Goal: Download file/media

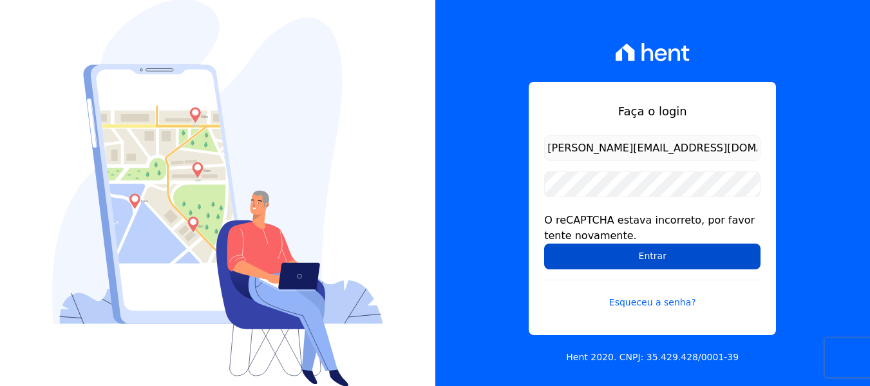
click at [675, 259] on input "Entrar" at bounding box center [652, 256] width 216 height 26
click at [606, 256] on input "Entrar" at bounding box center [652, 256] width 216 height 26
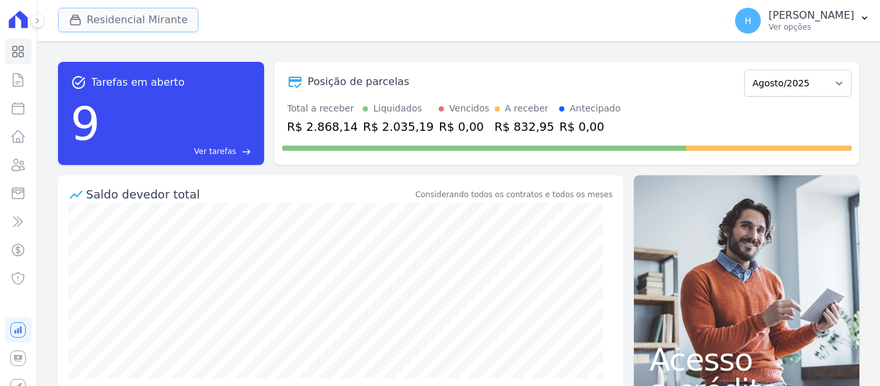
click at [144, 16] on button "Residencial Mirante" at bounding box center [128, 20] width 141 height 24
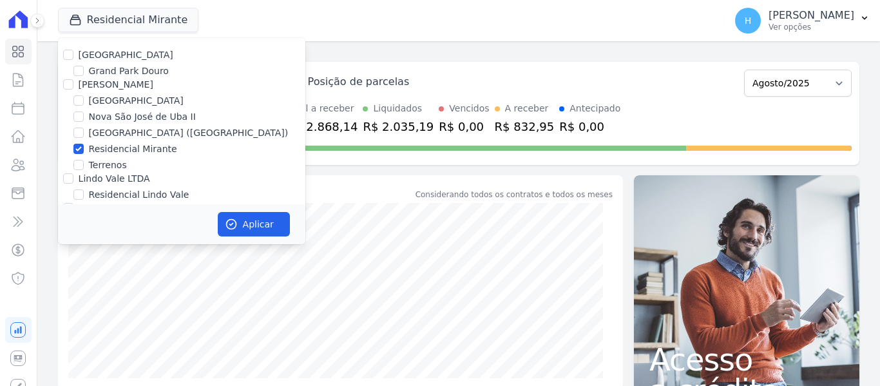
click at [94, 56] on label "[GEOGRAPHIC_DATA]" at bounding box center [126, 55] width 95 height 10
click at [73, 56] on input "[GEOGRAPHIC_DATA]" at bounding box center [68, 55] width 10 height 10
checkbox input "true"
click at [70, 84] on input "[PERSON_NAME]" at bounding box center [68, 84] width 10 height 10
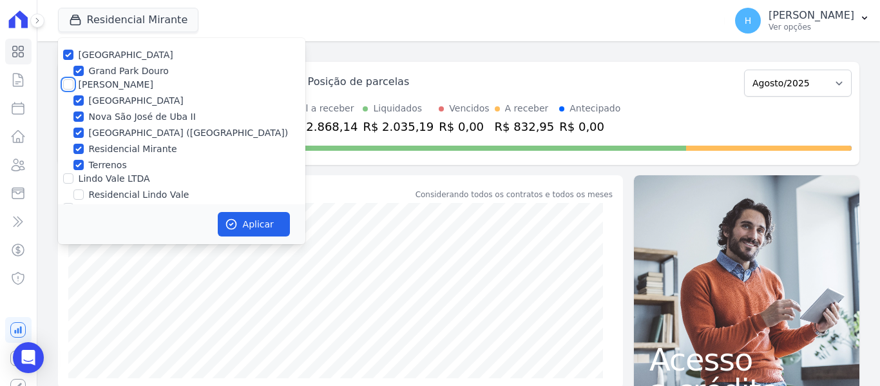
checkbox input "true"
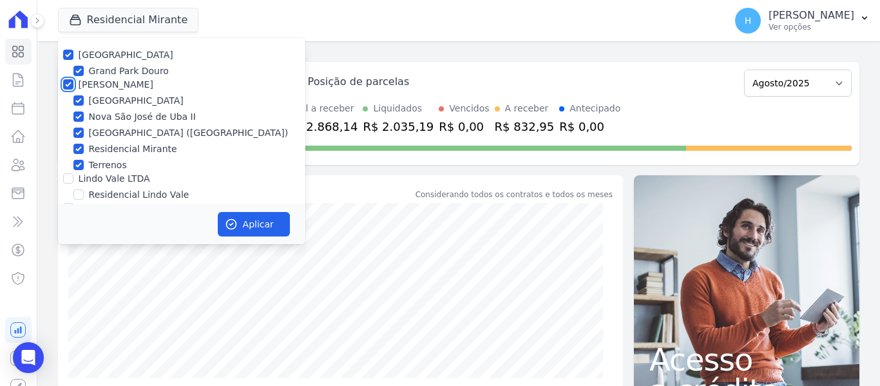
scroll to position [37, 0]
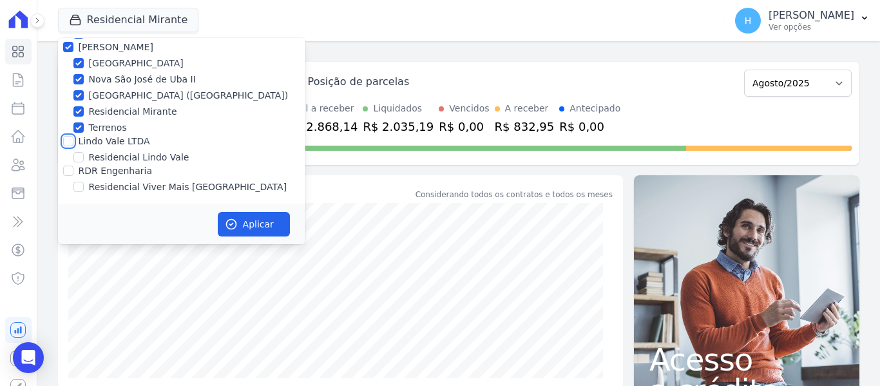
click at [69, 143] on input "Lindo Vale LTDA" at bounding box center [68, 141] width 10 height 10
checkbox input "true"
click at [70, 173] on input "RDR Engenharia" at bounding box center [68, 170] width 10 height 10
checkbox input "true"
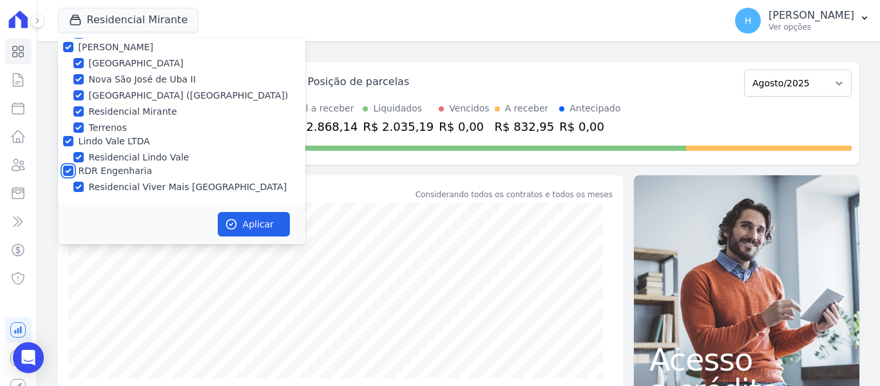
checkbox input "true"
click at [231, 222] on icon "button" at bounding box center [231, 224] width 13 height 13
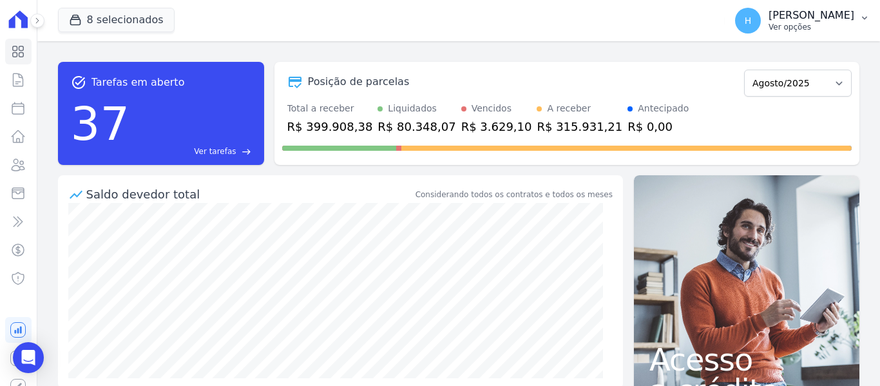
click at [840, 24] on p "Ver opções" at bounding box center [811, 27] width 86 height 10
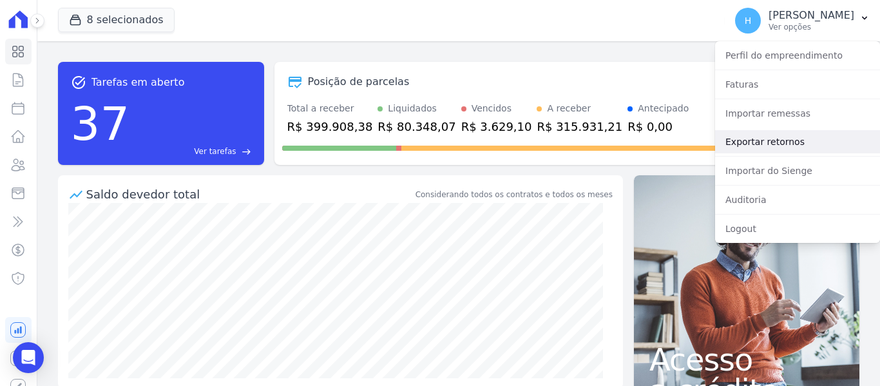
click at [764, 149] on link "Exportar retornos" at bounding box center [797, 141] width 165 height 23
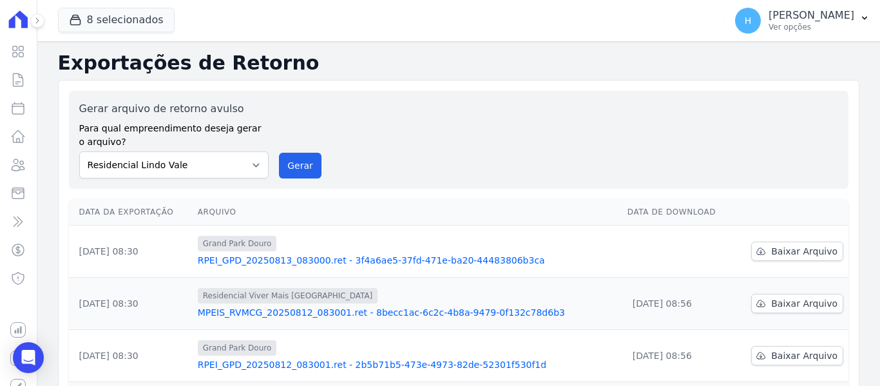
scroll to position [129, 0]
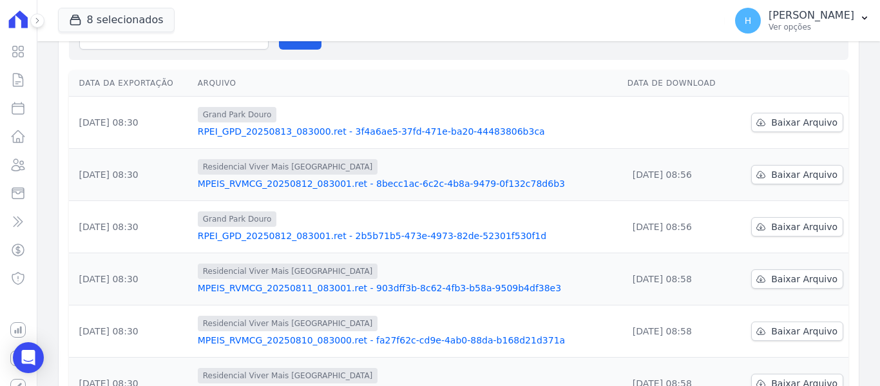
click at [801, 132] on td "Baixar Arquivo" at bounding box center [790, 123] width 115 height 52
click at [771, 118] on span "Baixar Arquivo" at bounding box center [804, 122] width 66 height 13
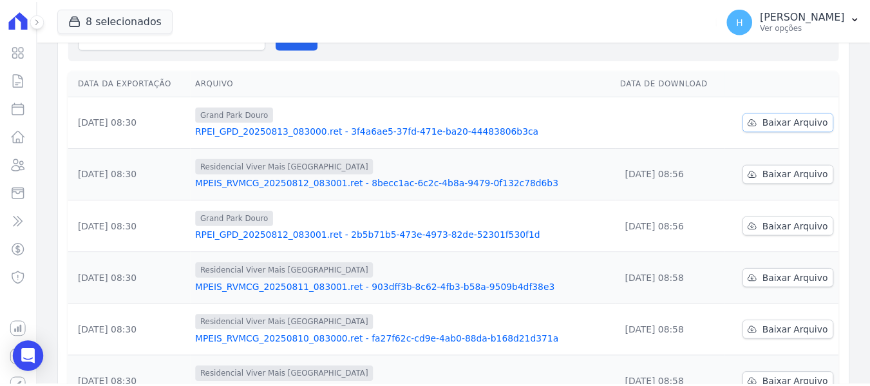
scroll to position [0, 0]
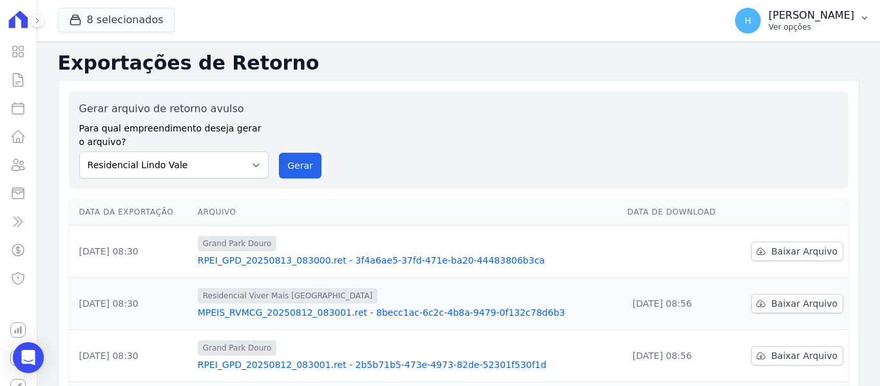
click at [822, 21] on div "Hellen Vilaça Ver opções" at bounding box center [811, 20] width 86 height 23
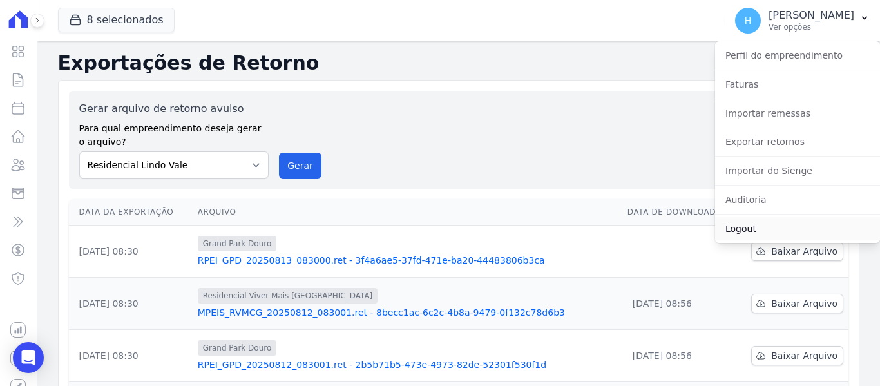
click at [767, 224] on link "Logout" at bounding box center [797, 228] width 165 height 23
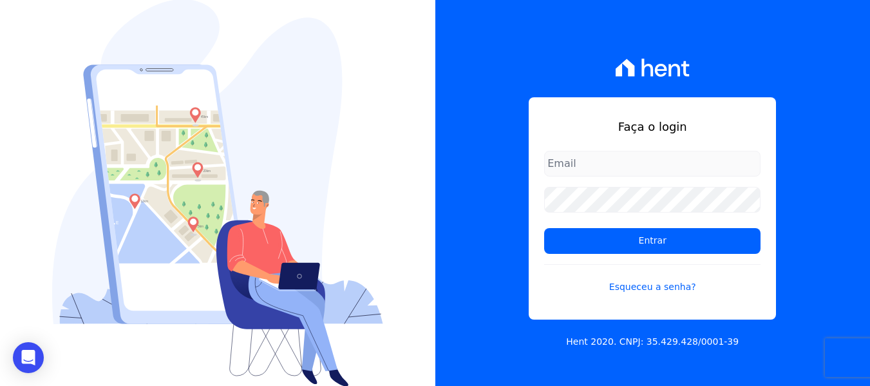
type input "[PERSON_NAME][EMAIL_ADDRESS][DOMAIN_NAME]"
